Goal: Task Accomplishment & Management: Use online tool/utility

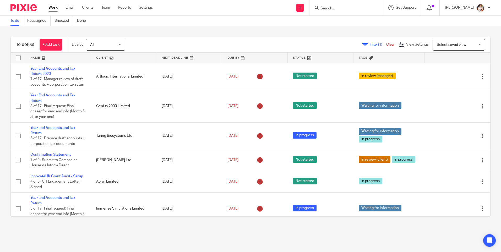
click at [336, 9] on input "Search" at bounding box center [343, 8] width 47 height 5
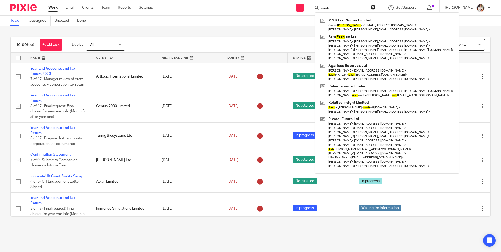
type input "wash"
click at [202, 25] on div "To do Reassigned Snoozed Done" at bounding box center [250, 21] width 501 height 10
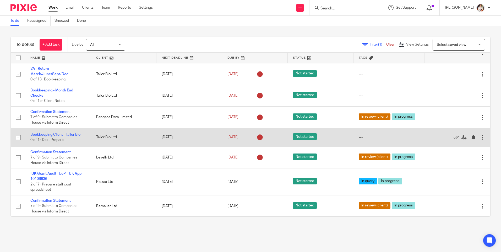
scroll to position [446, 0]
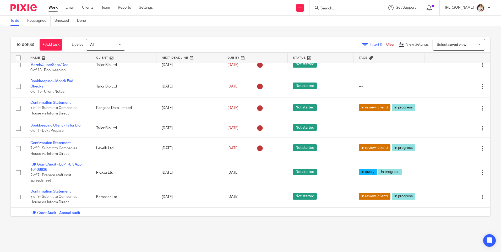
click at [139, 236] on main "To do Reassigned Snoozed Done To do (66) + Add task Due by All All Today Tomorr…" at bounding box center [250, 126] width 501 height 252
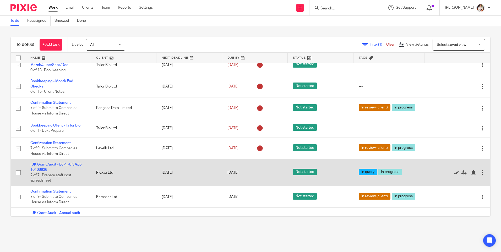
click at [71, 172] on link "IUK Grant Audit - EoP I-UK App 10108636" at bounding box center [55, 167] width 51 height 9
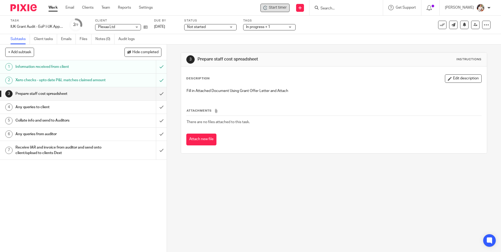
click at [273, 7] on span "Start timer" at bounding box center [278, 8] width 18 height 6
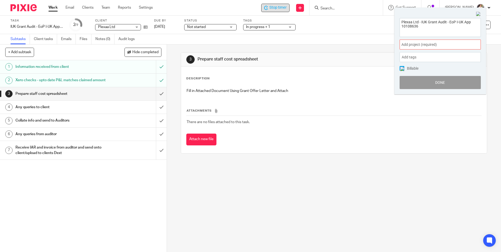
click at [461, 48] on div "Add project (required) :" at bounding box center [440, 45] width 81 height 10
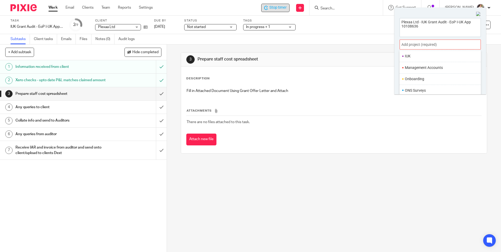
scroll to position [144, 0]
click at [418, 68] on ul "IUK" at bounding box center [440, 64] width 81 height 11
click at [407, 64] on li "IUK" at bounding box center [439, 65] width 68 height 6
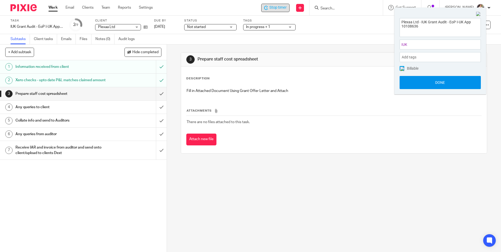
click at [418, 80] on button "Done" at bounding box center [440, 82] width 81 height 13
